Goal: Obtain resource: Download file/media

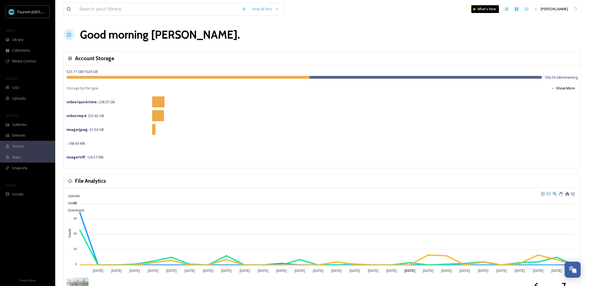
click at [318, 153] on div "image/tiff : 126.57 MB" at bounding box center [321, 156] width 511 height 11
click at [31, 35] on div "Library" at bounding box center [27, 39] width 55 height 11
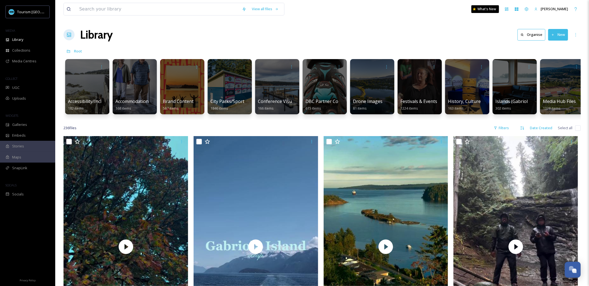
click at [150, 41] on div "Library Organise New" at bounding box center [321, 34] width 517 height 17
click at [92, 110] on div "Accessibility/Inclusivity 182 items" at bounding box center [87, 105] width 39 height 14
click at [93, 92] on div at bounding box center [87, 86] width 45 height 56
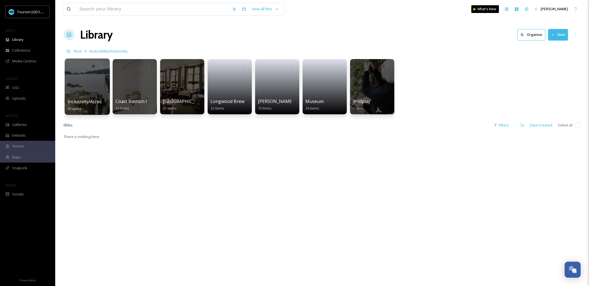
click at [99, 105] on span "Inclusivity/Accessibility 2024 Shoot" at bounding box center [104, 102] width 73 height 6
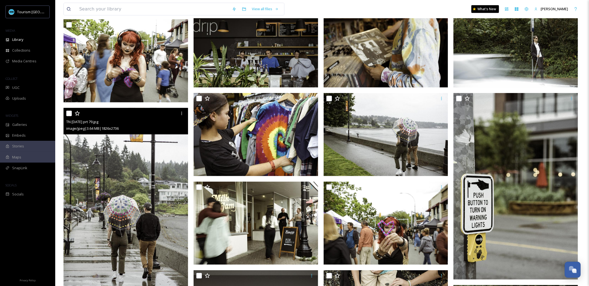
scroll to position [459, 0]
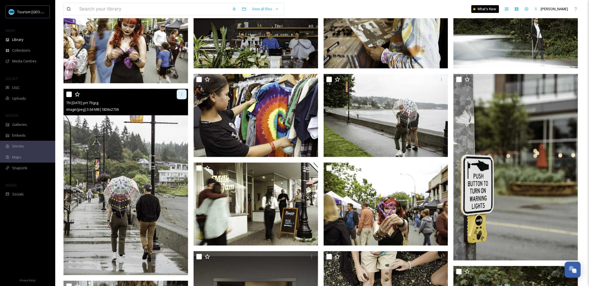
click at [178, 95] on div at bounding box center [182, 94] width 10 height 10
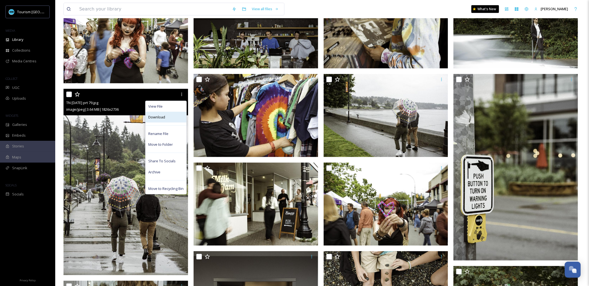
click at [177, 113] on div "Download" at bounding box center [165, 117] width 41 height 11
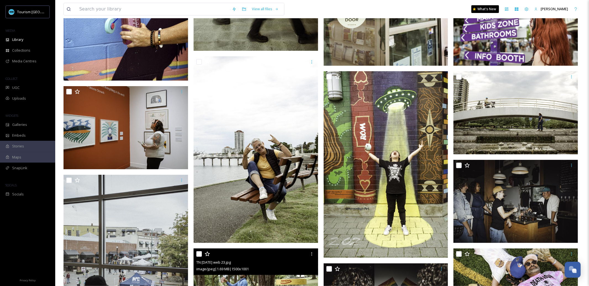
scroll to position [1572, 0]
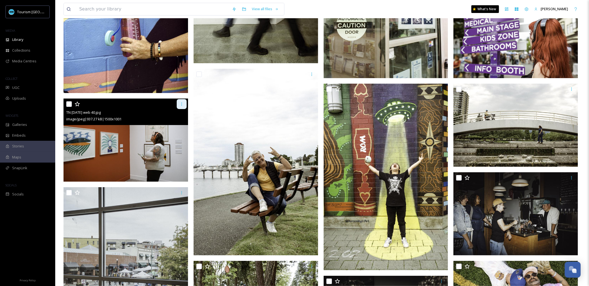
click at [182, 104] on icon at bounding box center [181, 104] width 4 height 4
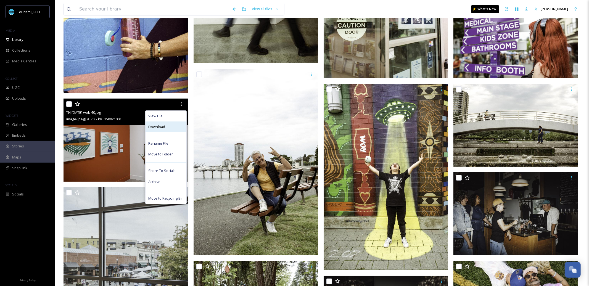
click at [180, 129] on div "Download" at bounding box center [165, 126] width 41 height 11
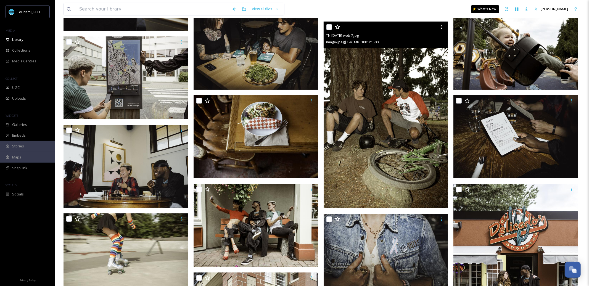
scroll to position [1913, 0]
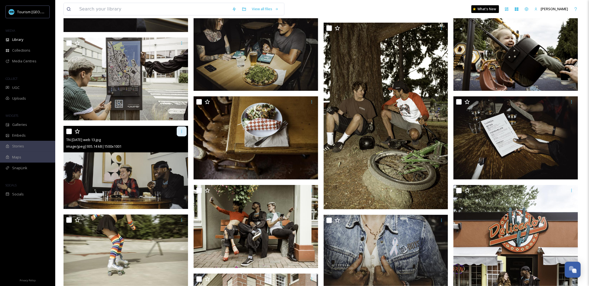
click at [181, 132] on icon at bounding box center [181, 131] width 4 height 4
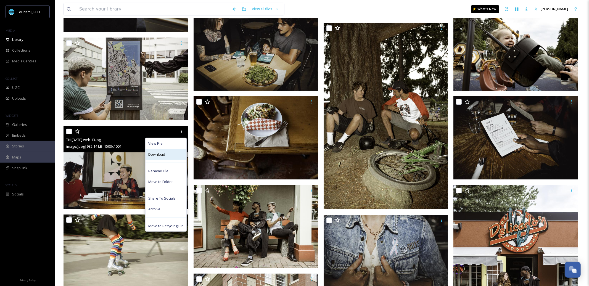
click at [173, 152] on div "Download" at bounding box center [165, 154] width 41 height 11
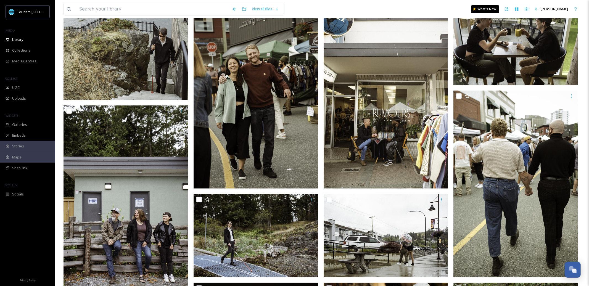
scroll to position [0, 0]
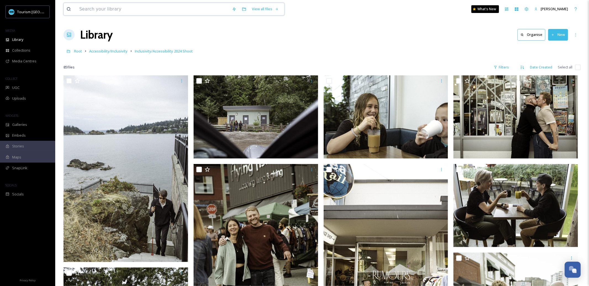
click at [172, 5] on input at bounding box center [152, 9] width 153 height 12
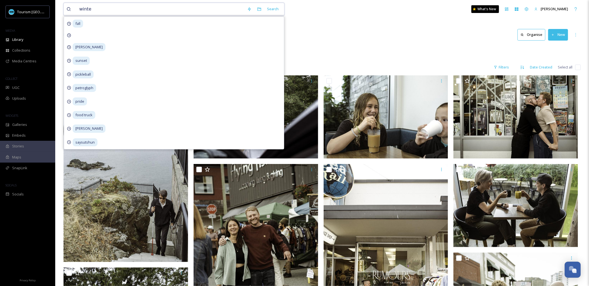
type input "winter"
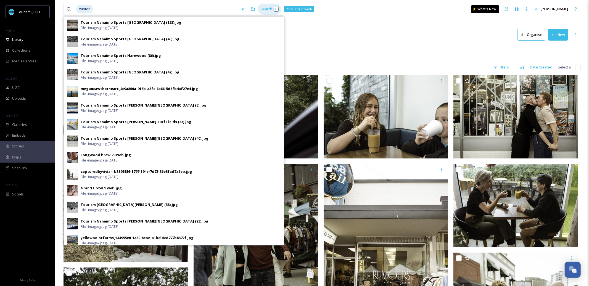
click at [261, 8] on div "Search Press Enter to search" at bounding box center [269, 9] width 23 height 11
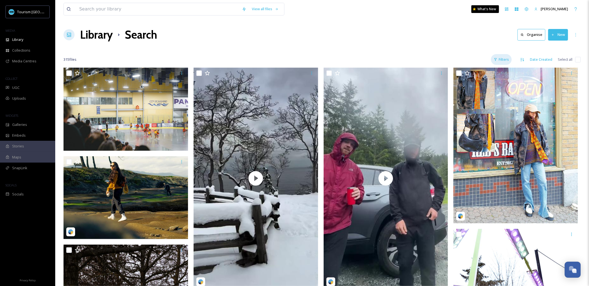
click at [506, 61] on div "Filters" at bounding box center [501, 59] width 21 height 11
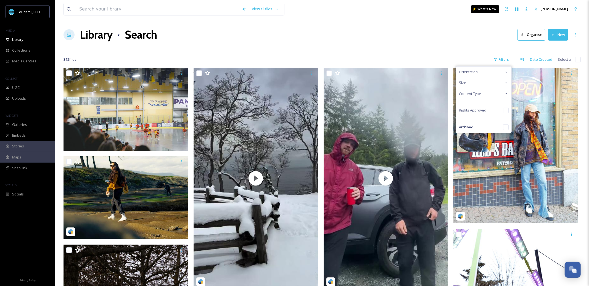
click at [504, 95] on div "Content Type" at bounding box center [483, 93] width 55 height 11
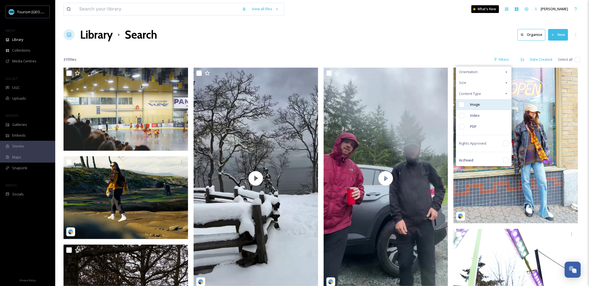
click at [485, 106] on div "Image" at bounding box center [483, 104] width 55 height 11
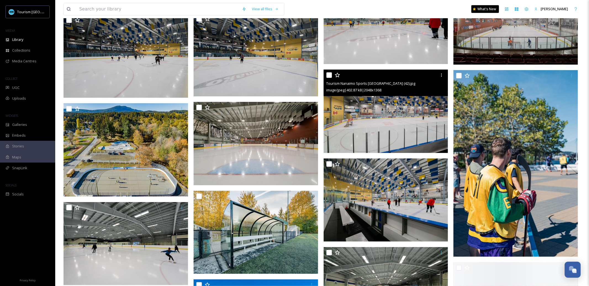
scroll to position [2202, 0]
